Goal: Task Accomplishment & Management: Use online tool/utility

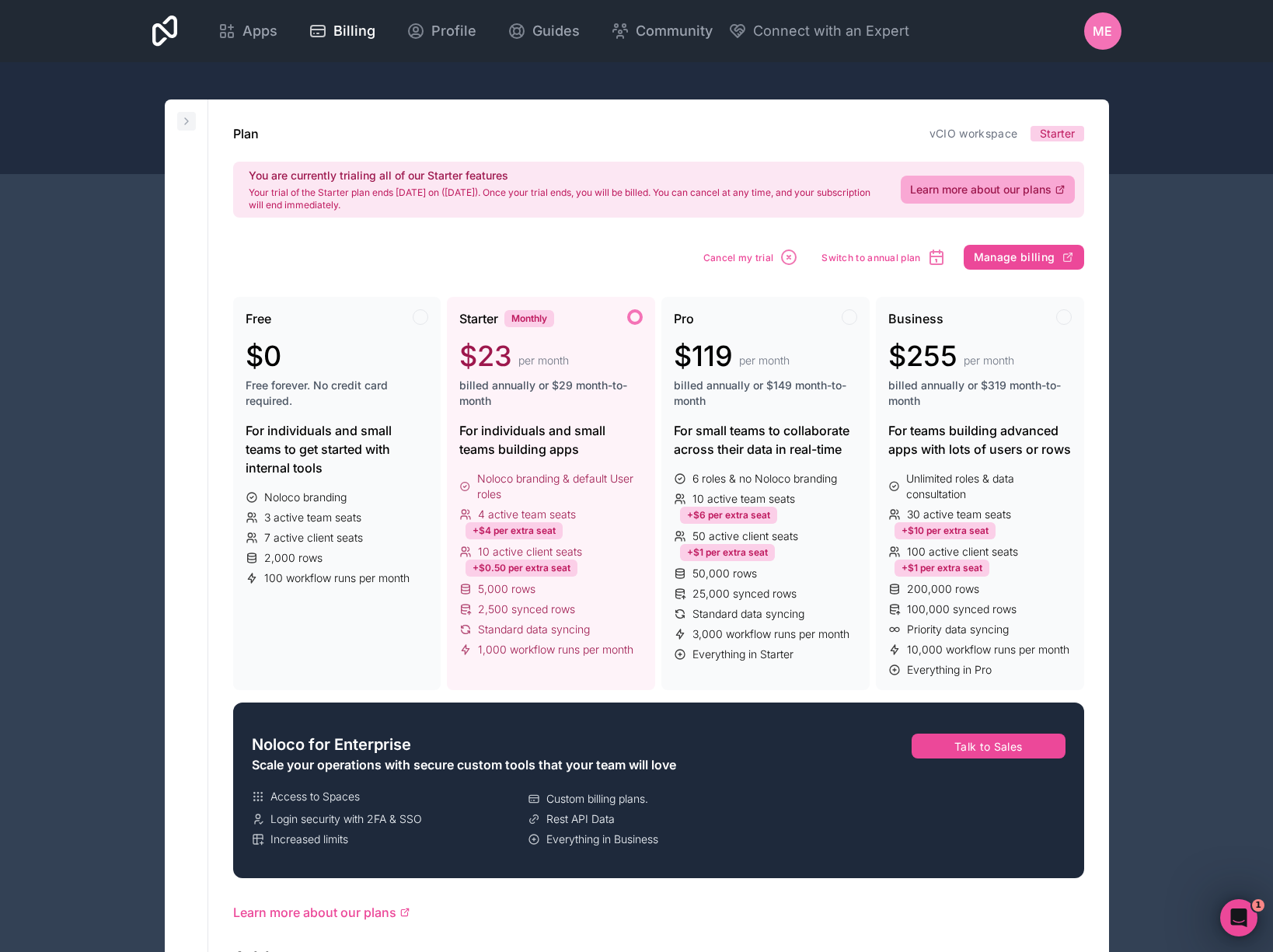
click at [186, 124] on icon at bounding box center [186, 121] width 12 height 12
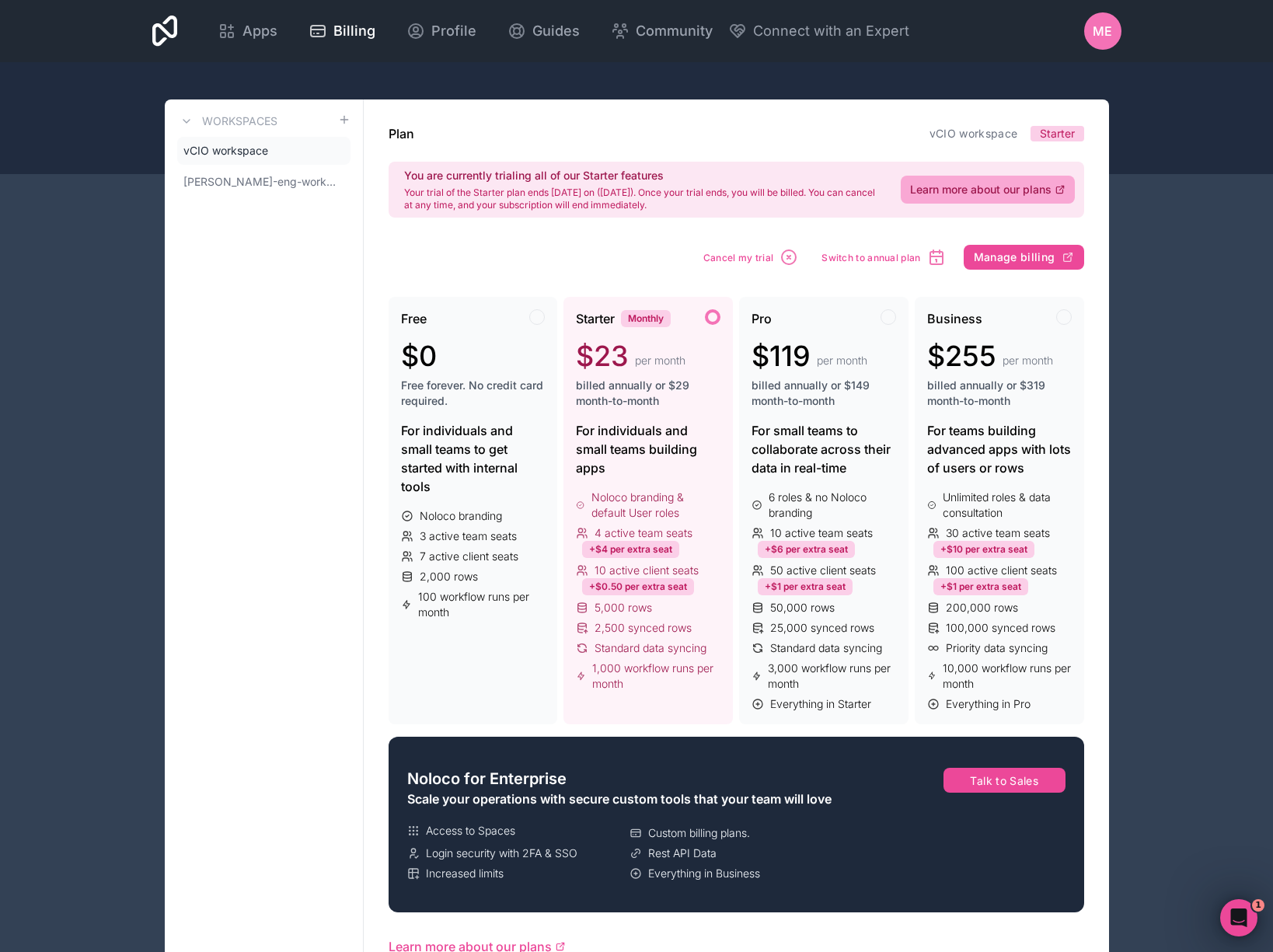
click at [166, 229] on div "Workspaces vCIO workspace [PERSON_NAME]-workspace" at bounding box center [264, 830] width 199 height 1462
click at [128, 229] on div "Apps Billing Profile Guides Community Connect with an Expert ME Billing Profile…" at bounding box center [636, 799] width 1273 height 1599
click at [1118, 142] on div "Workspaces vCIO workspace [PERSON_NAME]-eng-workspace Plan vCIO workspace Start…" at bounding box center [637, 830] width 994 height 1462
click at [277, 38] on span "Apps" at bounding box center [259, 31] width 35 height 21
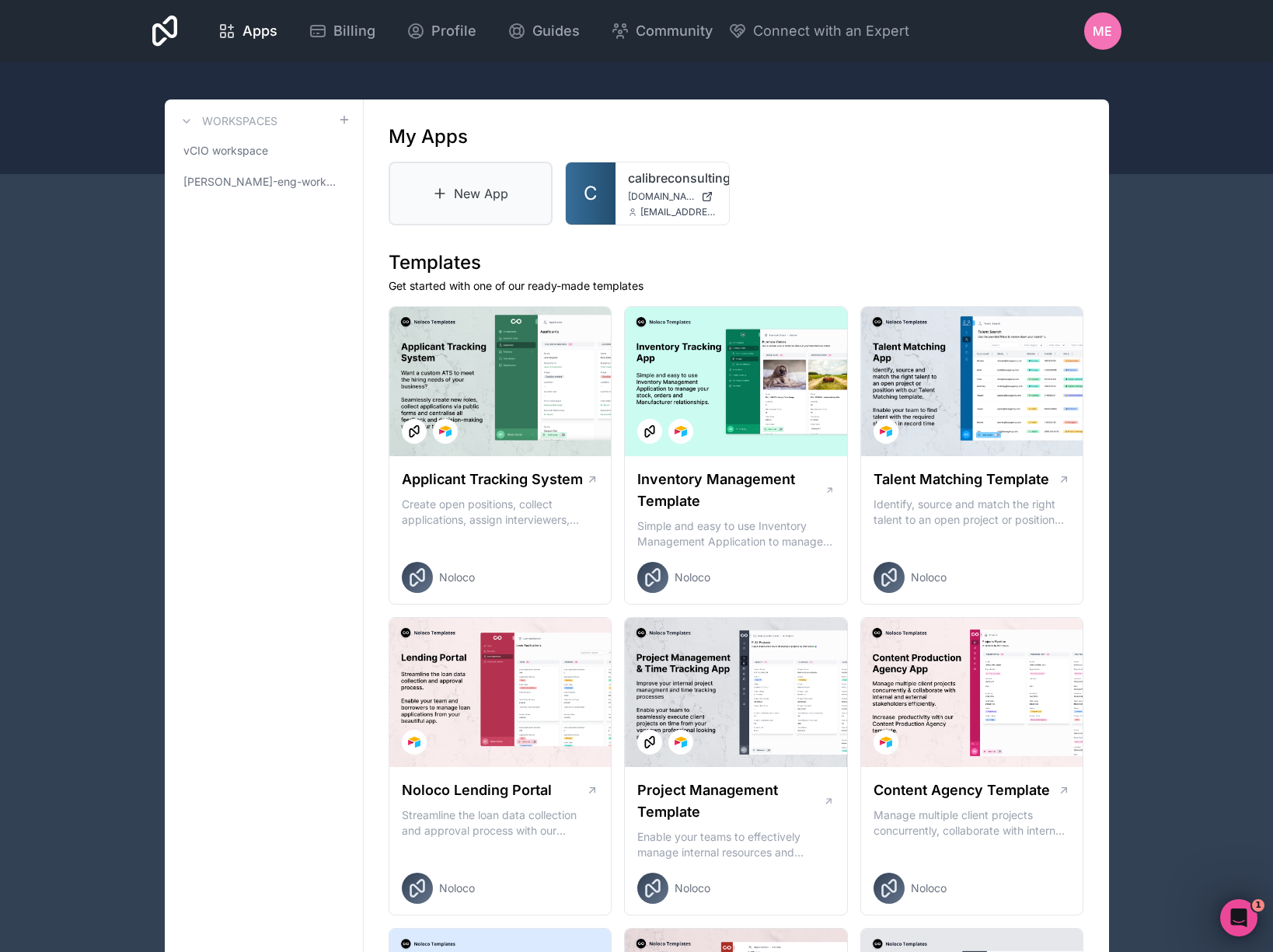
click at [460, 191] on link "New App" at bounding box center [471, 193] width 165 height 64
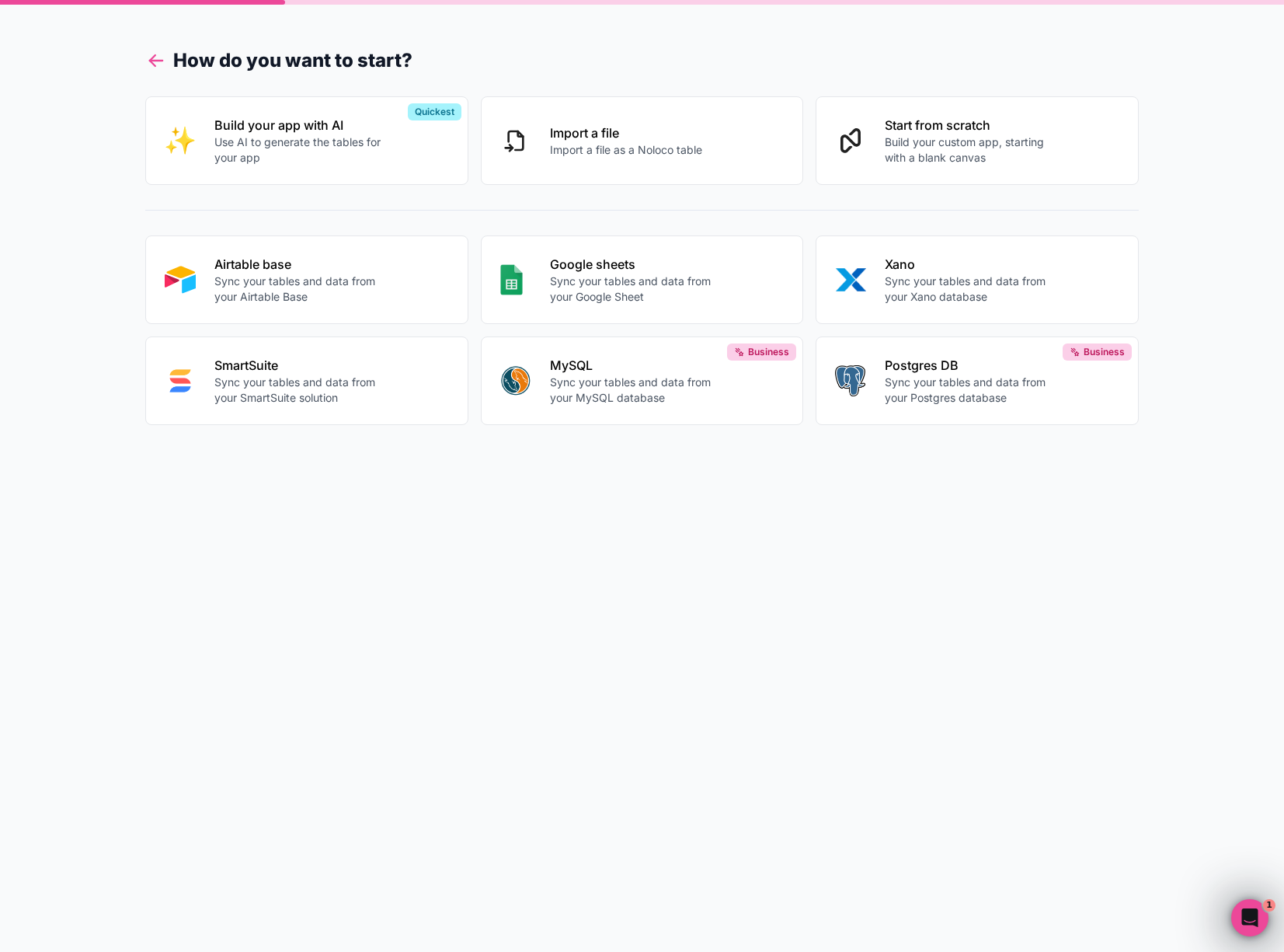
click at [154, 69] on icon at bounding box center [155, 60] width 21 height 21
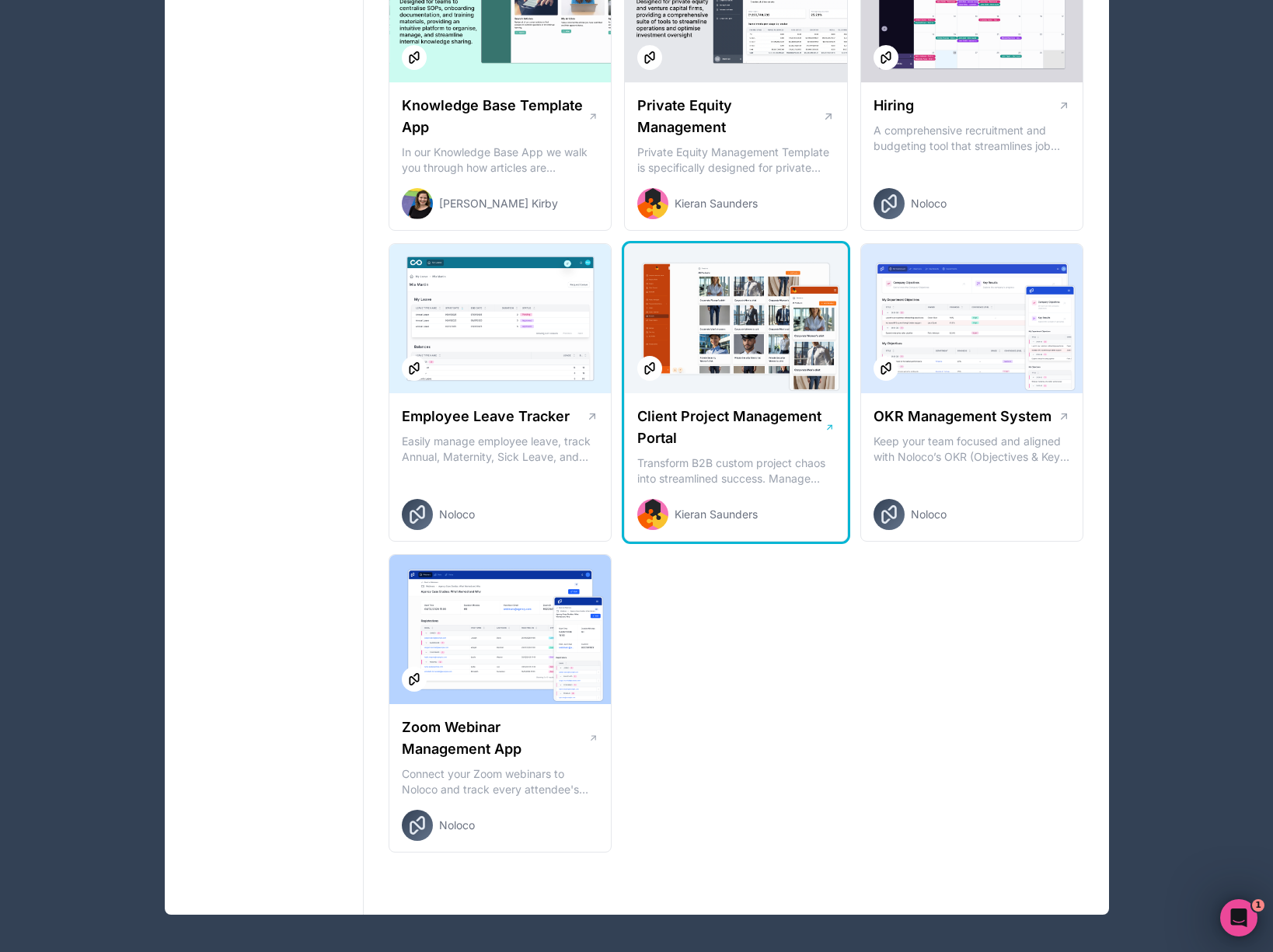
scroll to position [1908, 0]
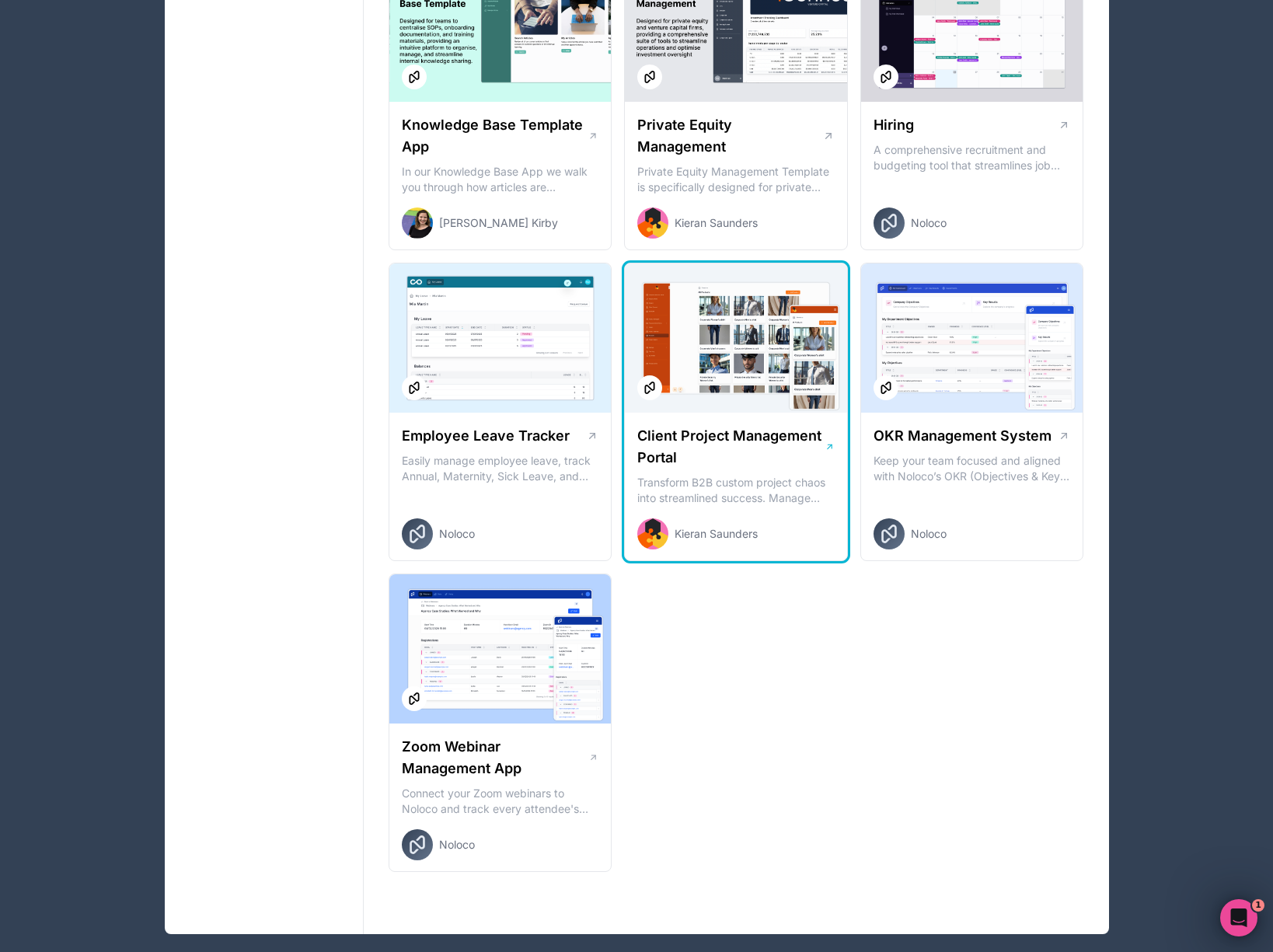
click at [775, 344] on div at bounding box center [736, 338] width 222 height 149
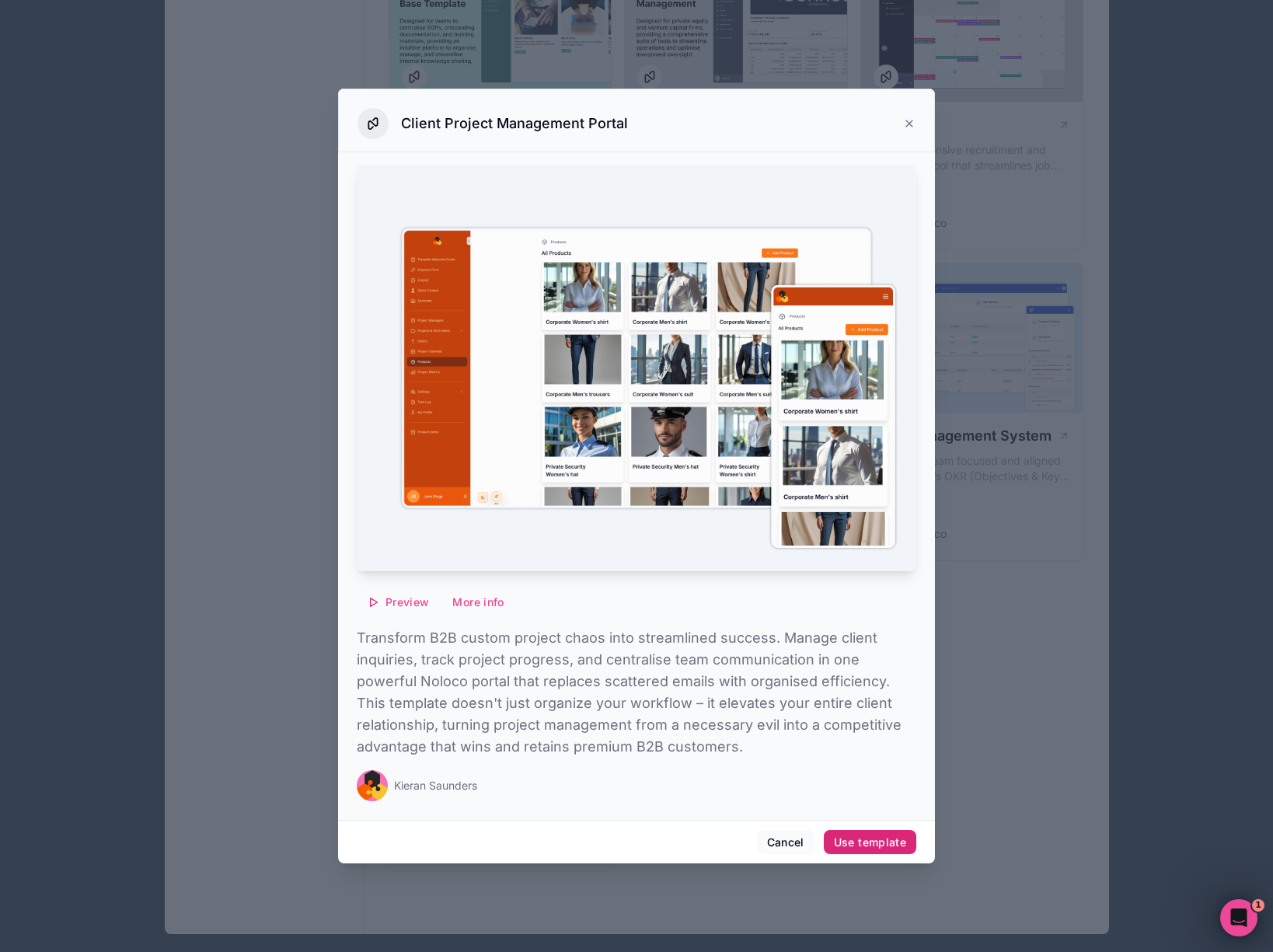
click at [884, 842] on div "Use template" at bounding box center [870, 842] width 72 height 14
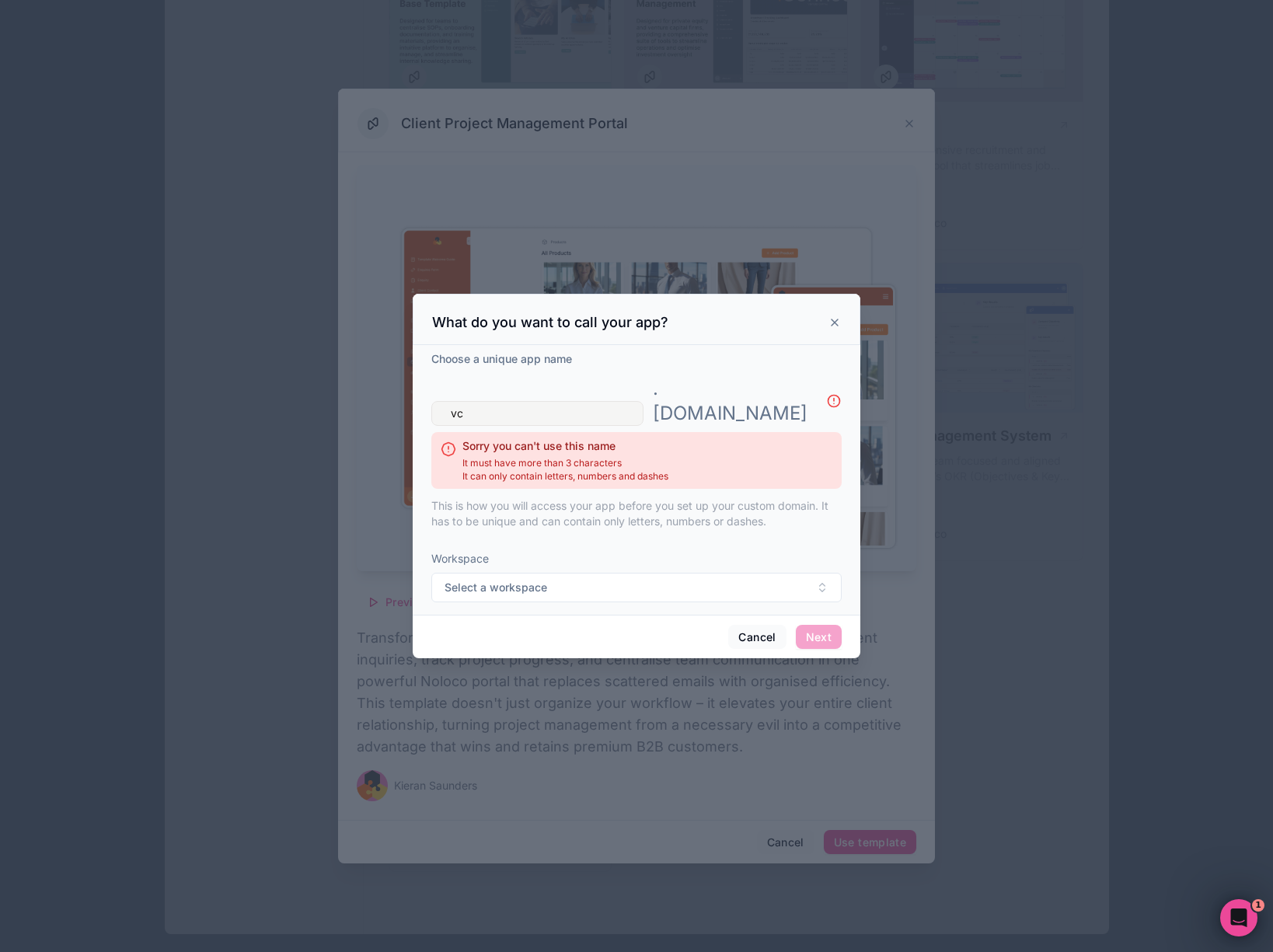
type input "v"
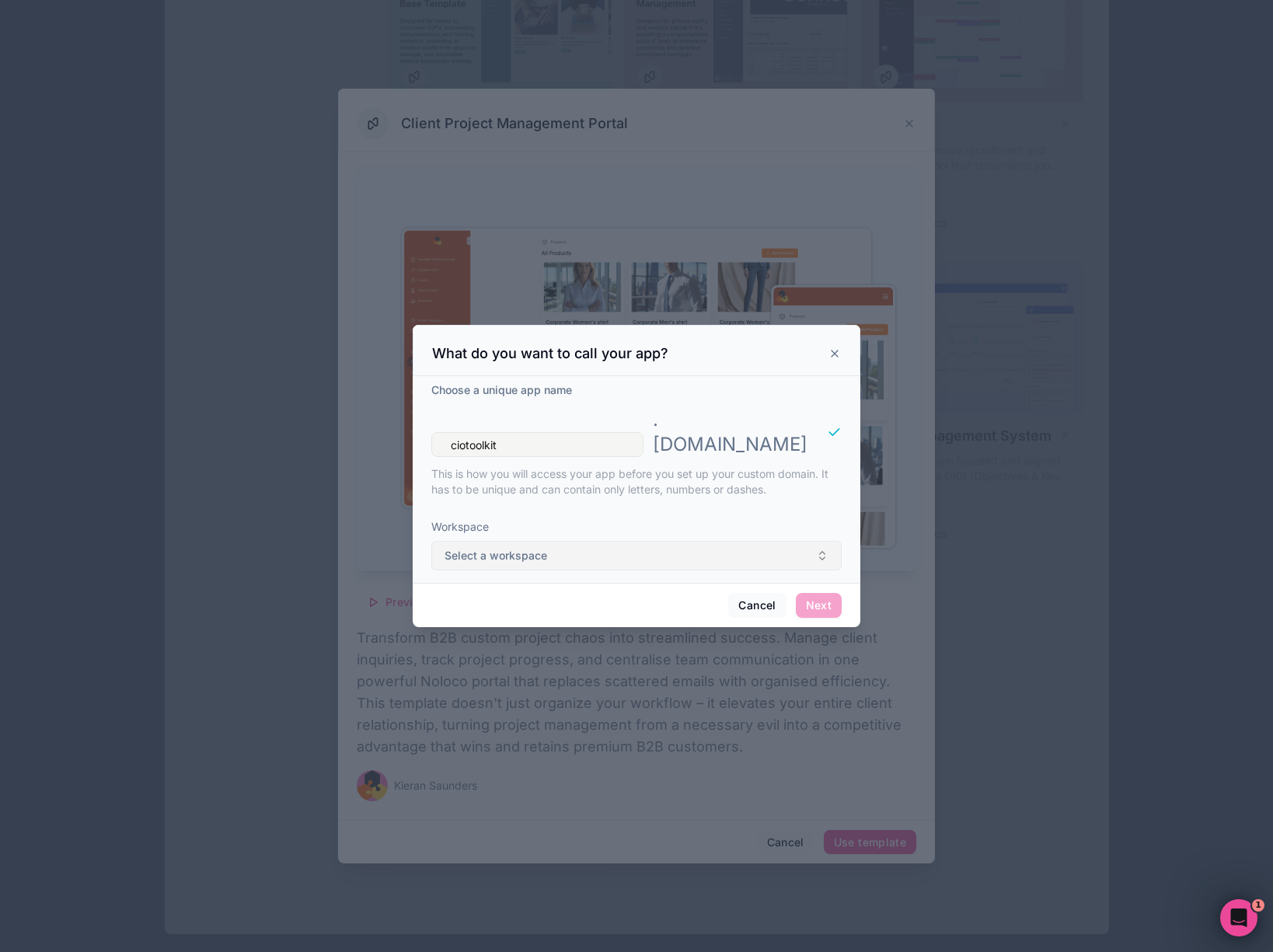
type input "ciotoolkit"
click at [719, 543] on button "Select a workspace" at bounding box center [636, 555] width 410 height 29
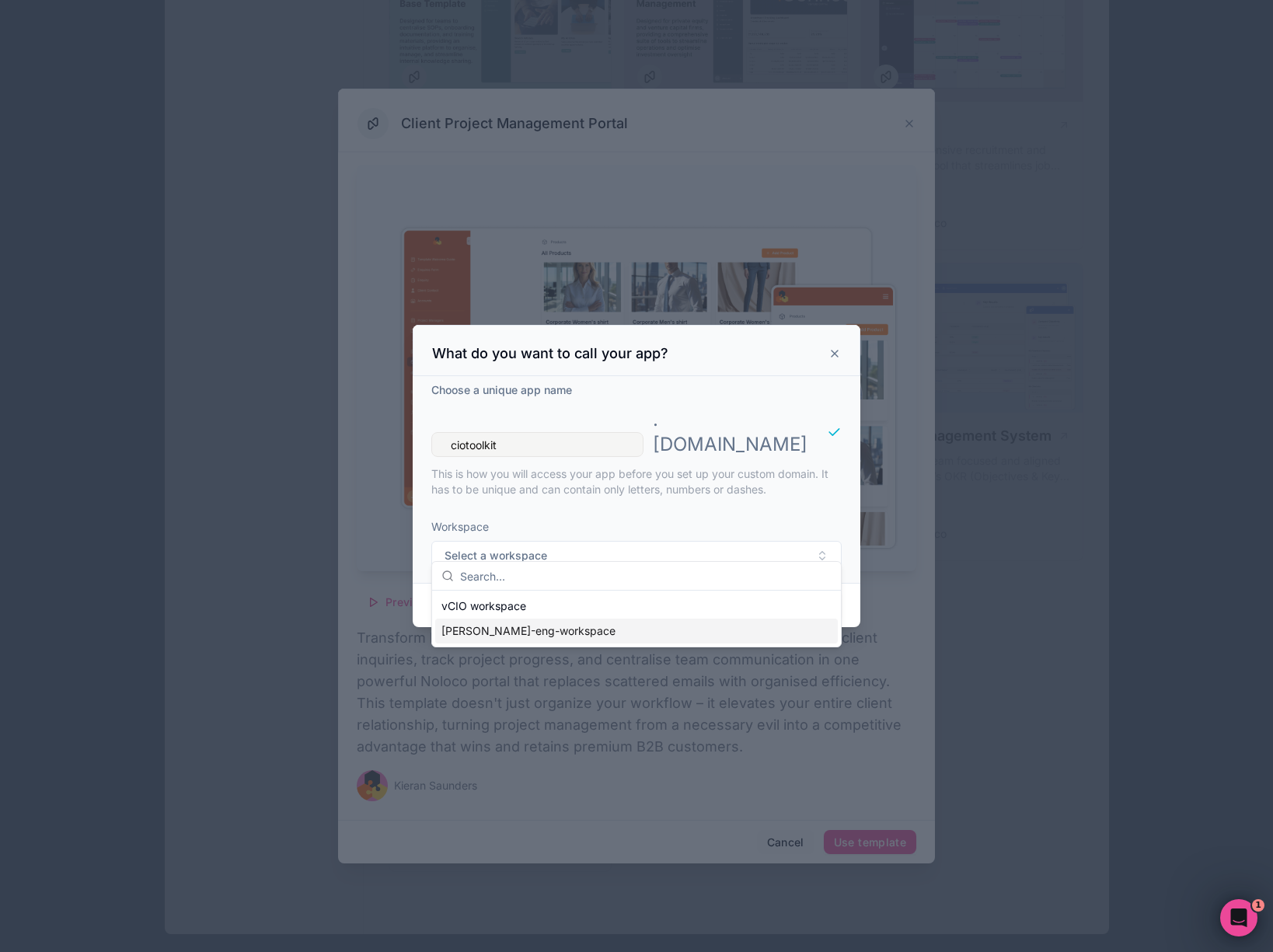
click at [643, 628] on div "[PERSON_NAME]-eng-workspace" at bounding box center [636, 630] width 403 height 25
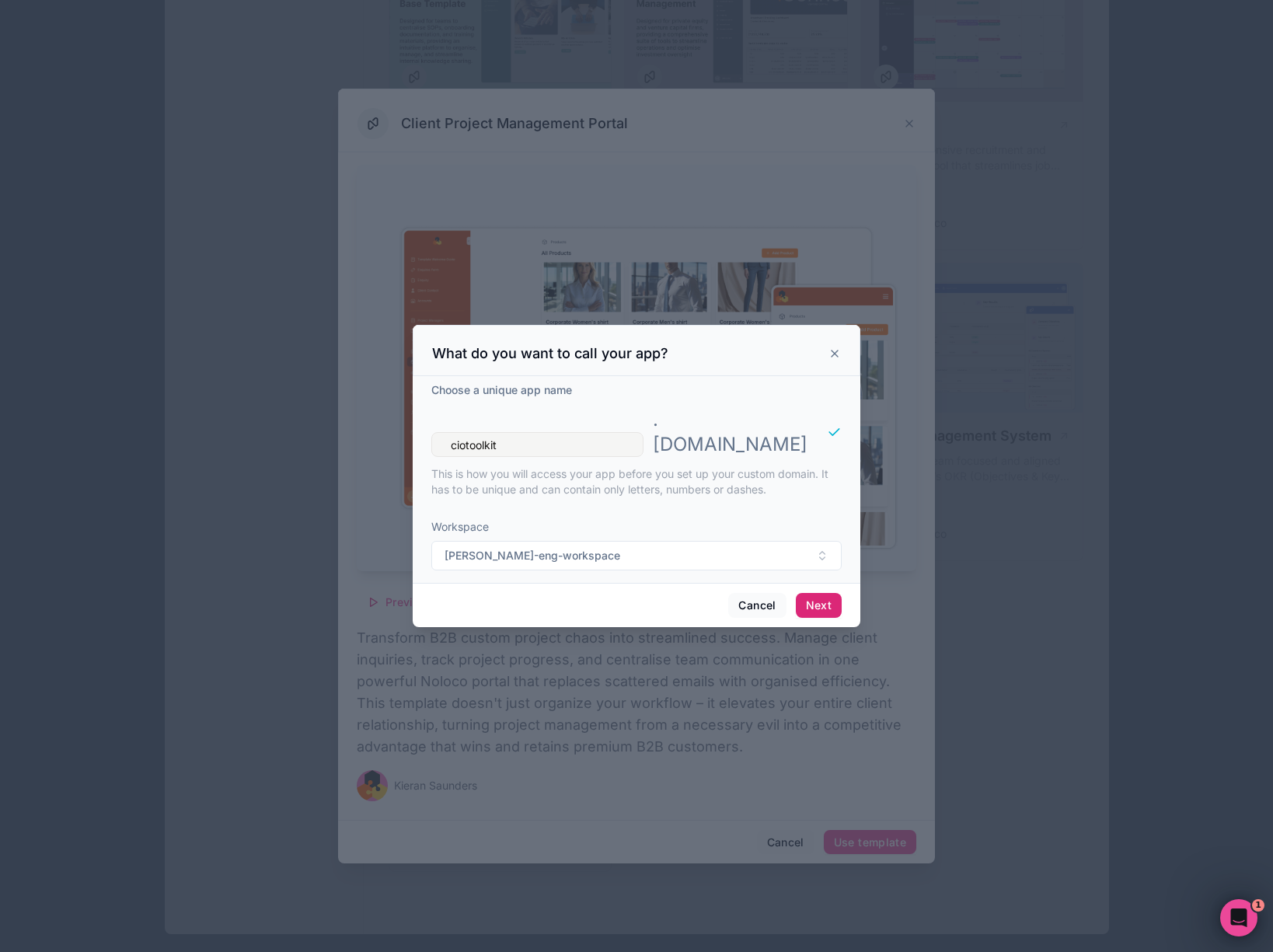
click at [822, 593] on button "Next" at bounding box center [818, 605] width 45 height 25
